Goal: Check status: Check status

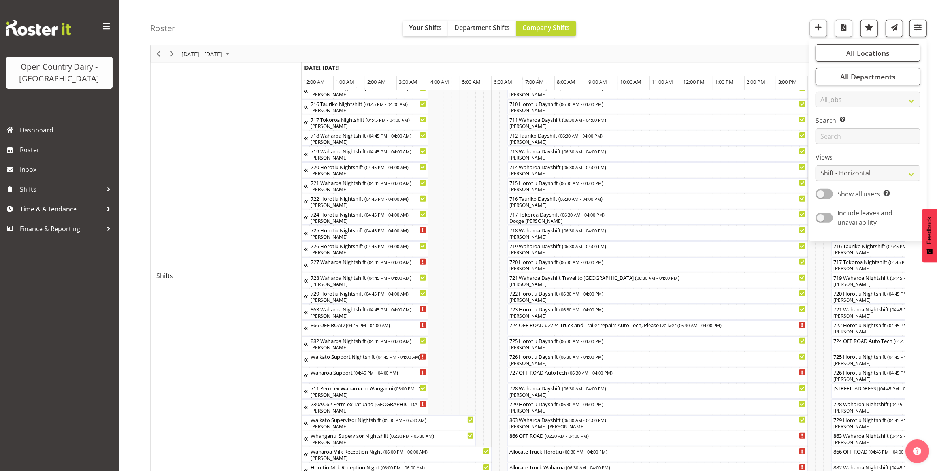
scroll to position [0, 918]
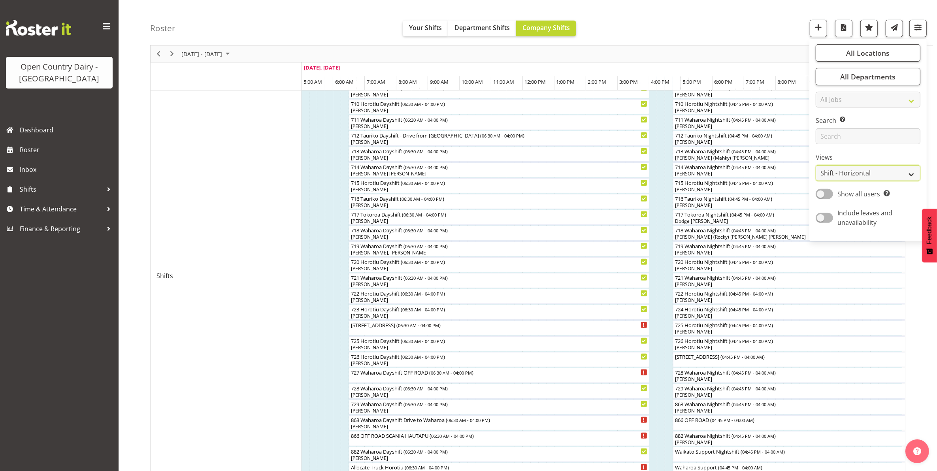
click at [856, 172] on select "Staff Role Shift - Horizontal Shift - Vertical Staff - Location" at bounding box center [868, 173] width 105 height 16
select select "staff"
click at [816, 181] on select "Staff Role Shift - Horizontal Shift - Vertical Staff - Location" at bounding box center [868, 173] width 105 height 16
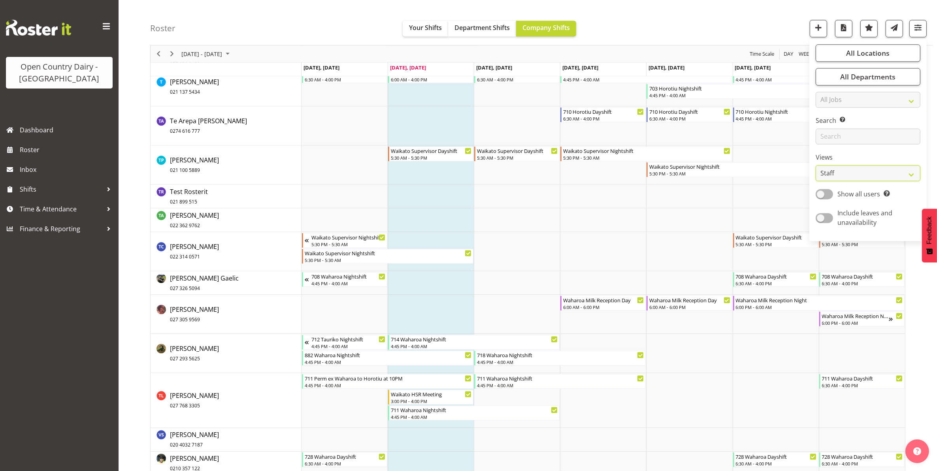
scroll to position [5853, 0]
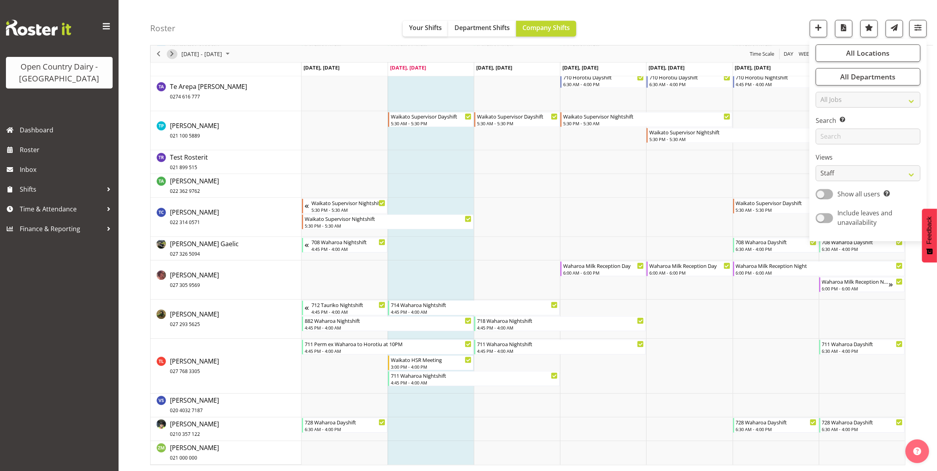
click at [173, 54] on span "Next" at bounding box center [171, 54] width 9 height 10
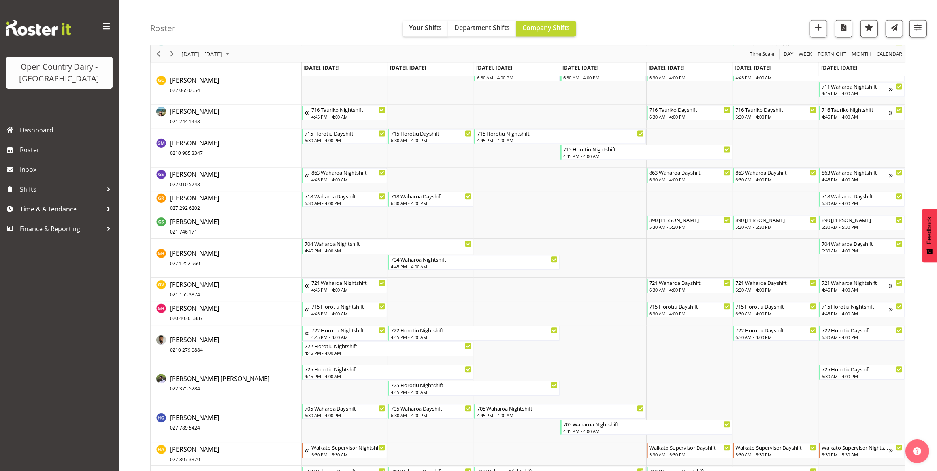
scroll to position [2177, 0]
click at [157, 53] on span "Previous" at bounding box center [158, 54] width 9 height 10
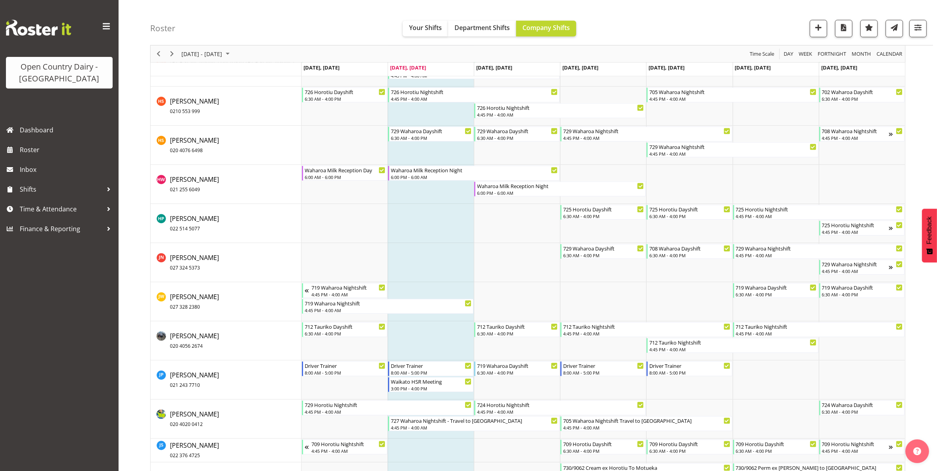
scroll to position [2965, 0]
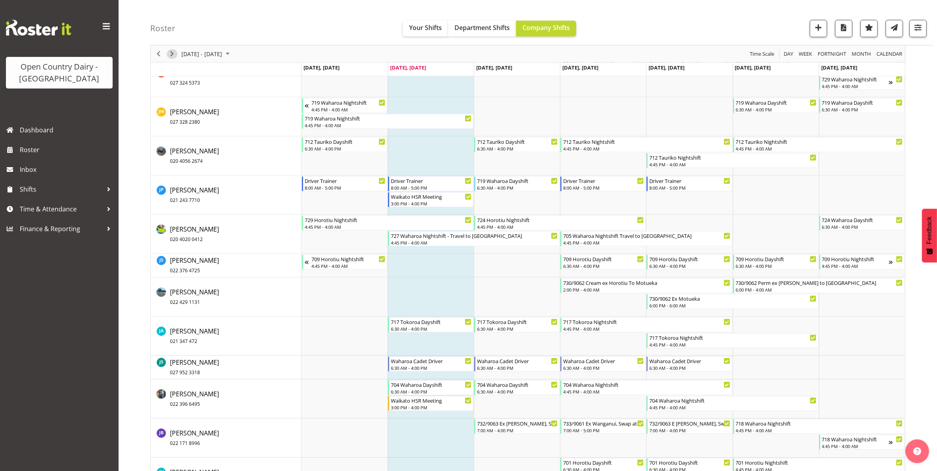
click at [170, 52] on span "Next" at bounding box center [171, 54] width 9 height 10
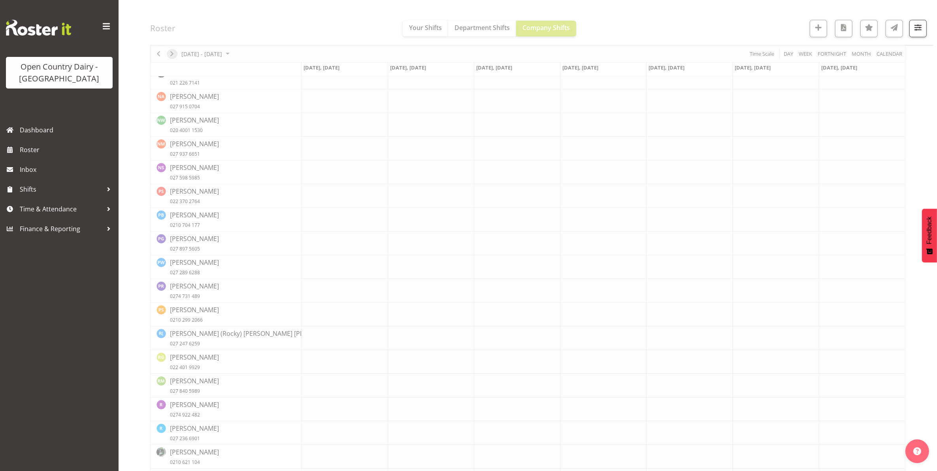
scroll to position [0, 0]
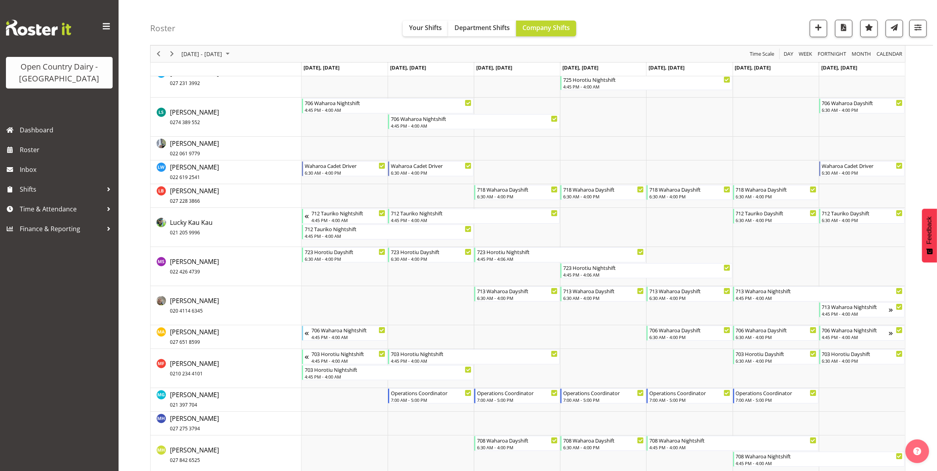
scroll to position [3637, 0]
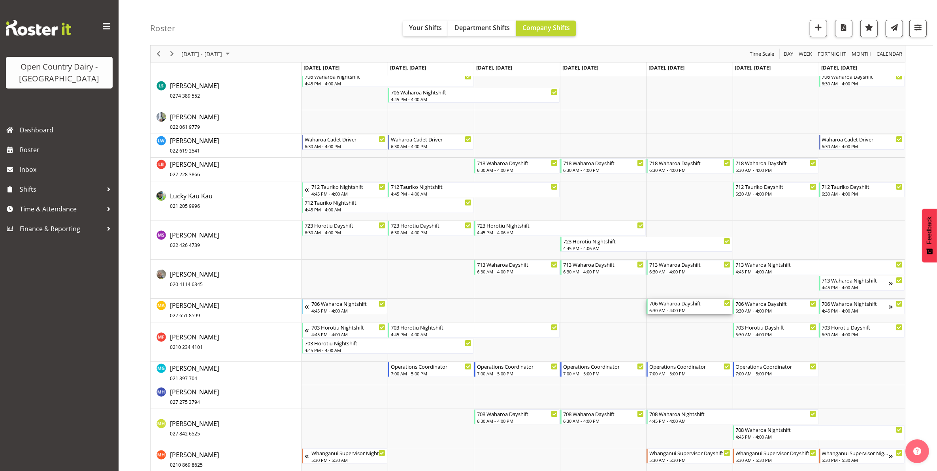
click at [682, 305] on div "706 Waharoa Dayshift" at bounding box center [690, 303] width 81 height 8
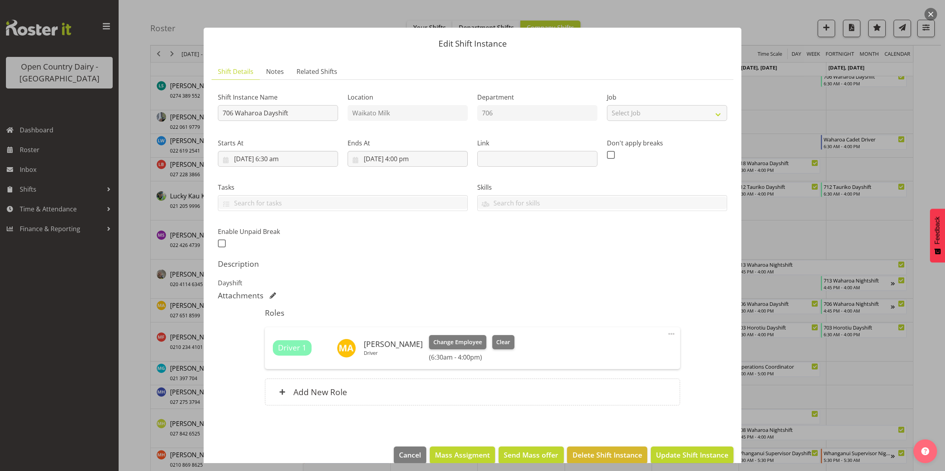
click at [932, 15] on button "button" at bounding box center [930, 14] width 13 height 13
